Goal: Task Accomplishment & Management: Manage account settings

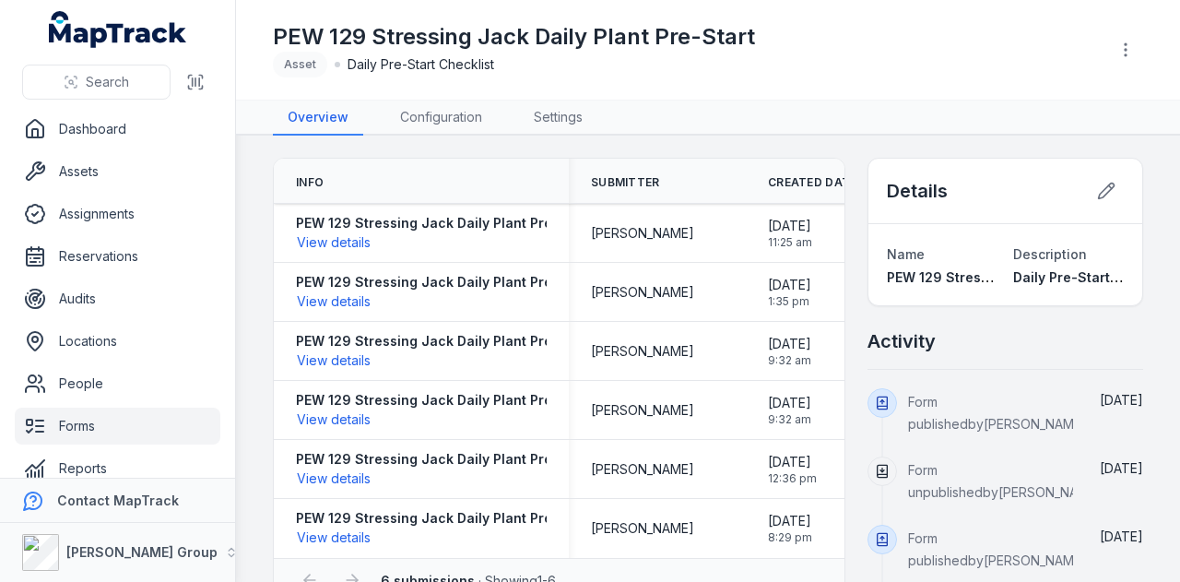
scroll to position [22, 0]
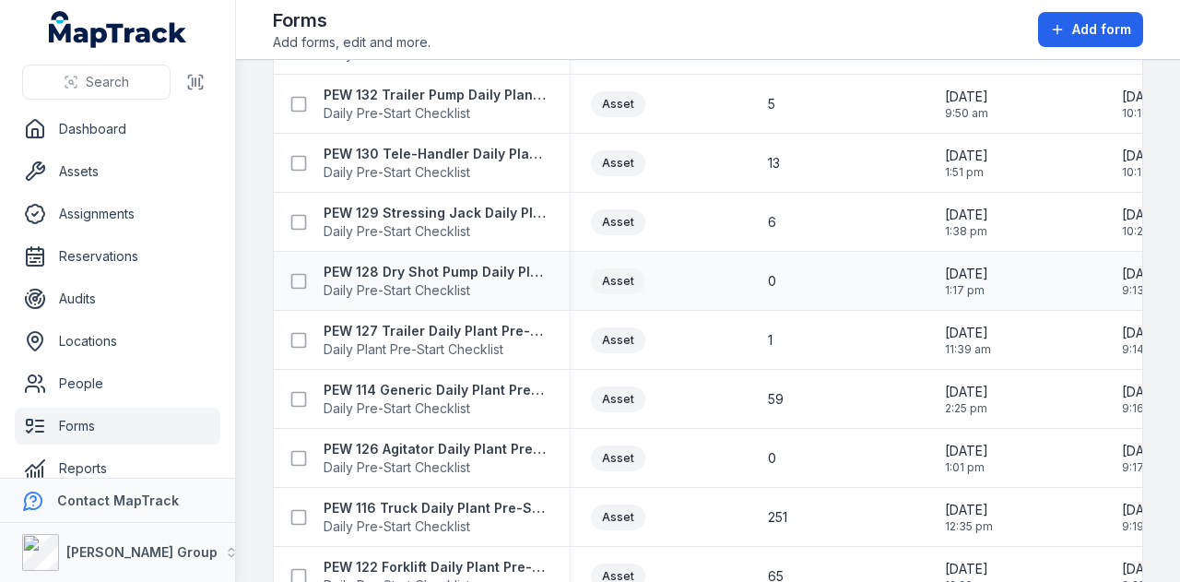
scroll to position [277, 0]
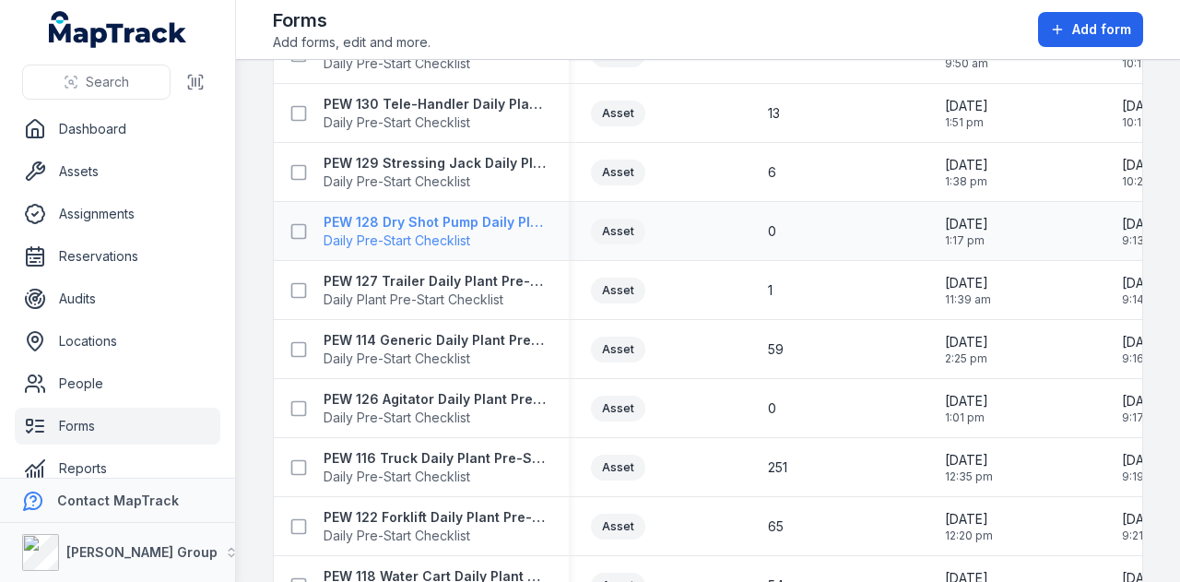
click at [453, 215] on strong "PEW 128 Dry Shot Pump Daily Plant Pre-Start" at bounding box center [435, 222] width 223 height 18
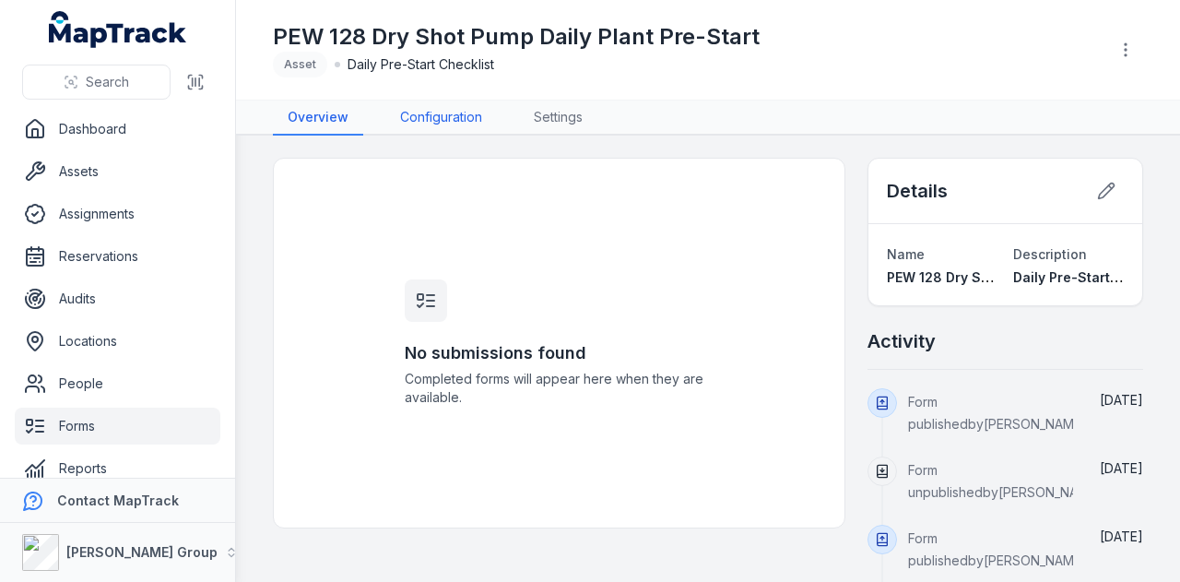
click at [478, 119] on link "Configuration" at bounding box center [441, 117] width 112 height 35
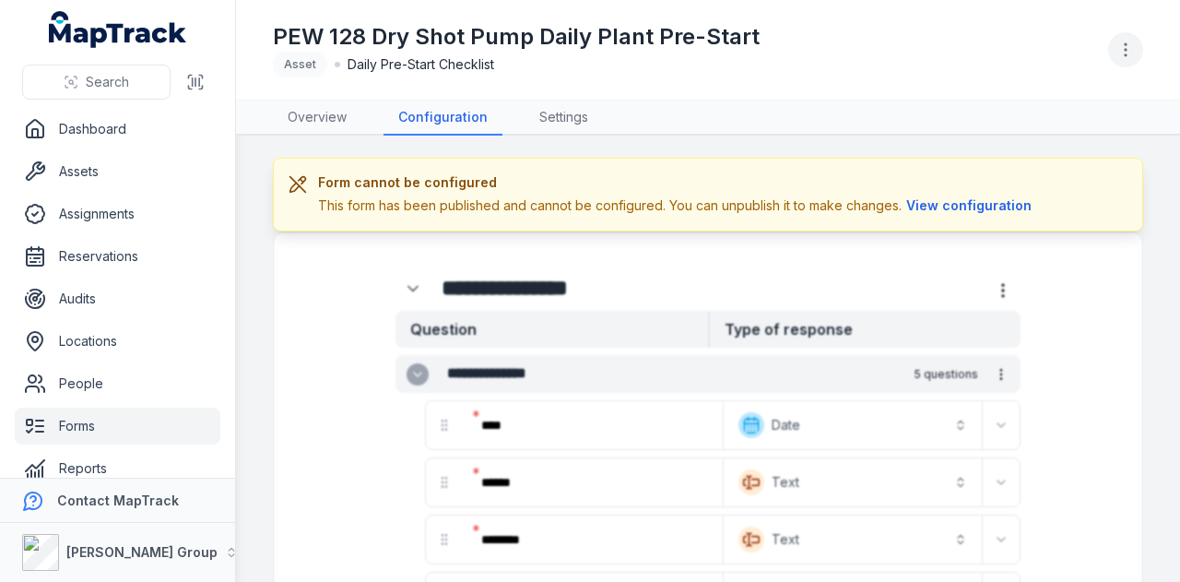
click at [1136, 53] on button "button" at bounding box center [1125, 49] width 35 height 35
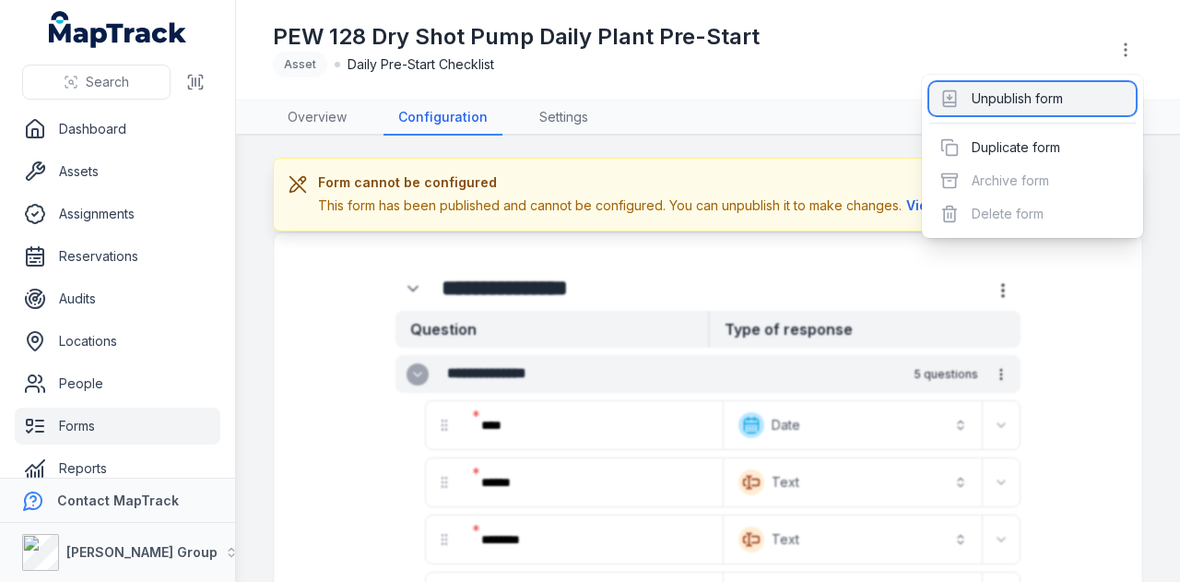
click at [1079, 97] on div "Unpublish form" at bounding box center [1032, 98] width 206 height 33
